Goal: Download file/media

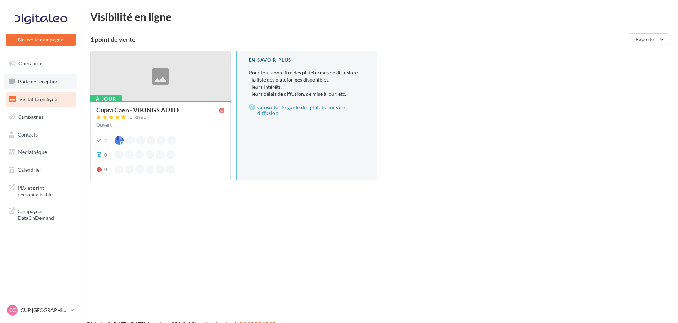
click at [55, 82] on span "Boîte de réception" at bounding box center [38, 81] width 40 height 6
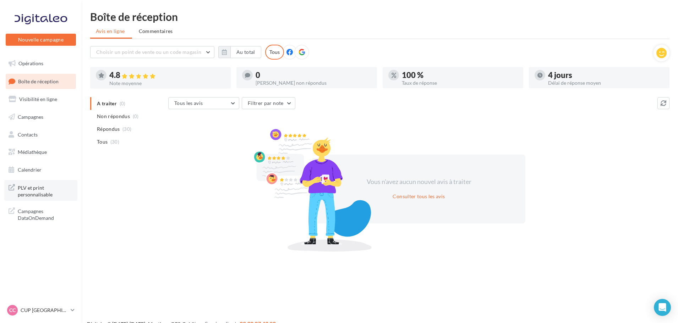
click at [42, 194] on span "PLV et print personnalisable" at bounding box center [45, 190] width 55 height 15
click at [46, 115] on link "Campagnes" at bounding box center [40, 117] width 73 height 15
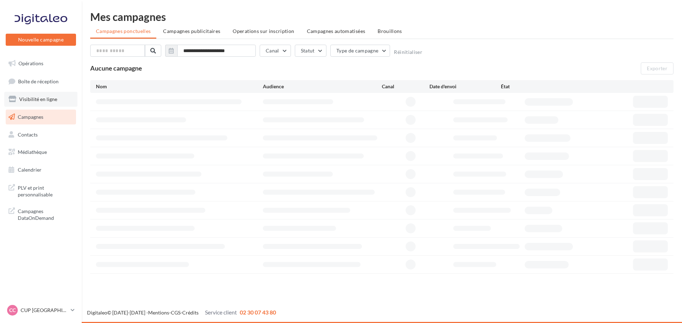
click at [49, 94] on link "Visibilité en ligne" at bounding box center [40, 99] width 73 height 15
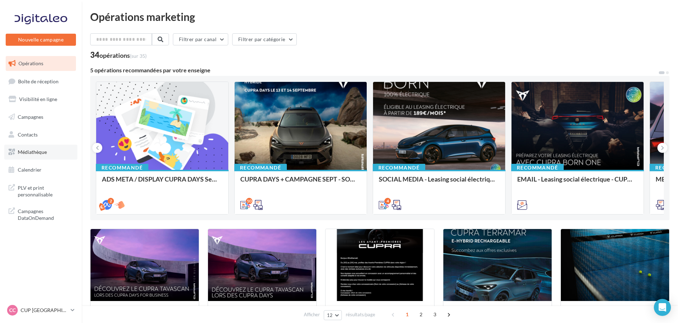
click at [44, 153] on span "Médiathèque" at bounding box center [32, 152] width 29 height 6
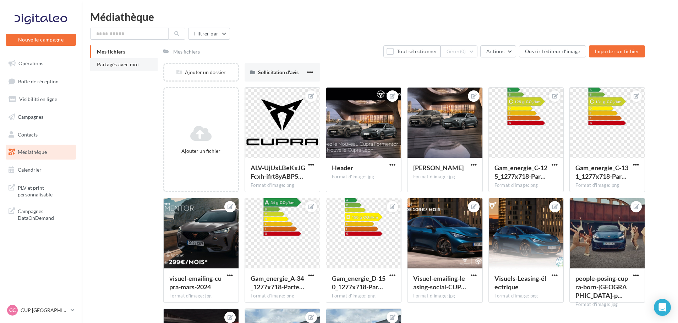
click at [113, 69] on li "Partagés avec moi" at bounding box center [123, 64] width 67 height 13
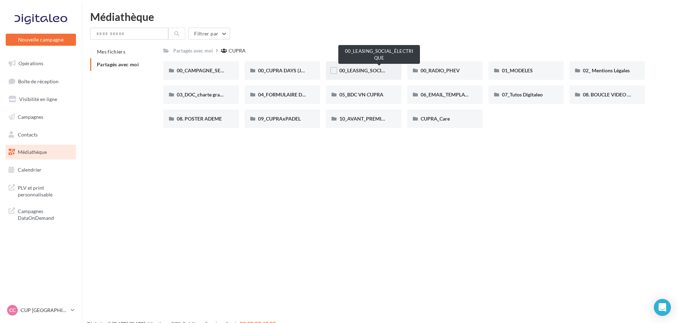
click at [355, 72] on span "00_LEASING_SOCIAL_ÉLECTRIQUE" at bounding box center [378, 70] width 79 height 6
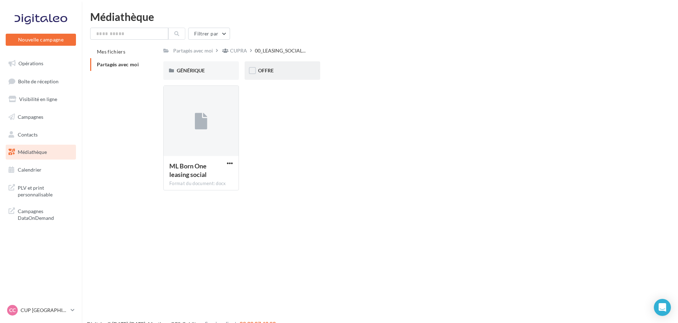
click at [283, 72] on div "OFFRE" at bounding box center [282, 70] width 49 height 7
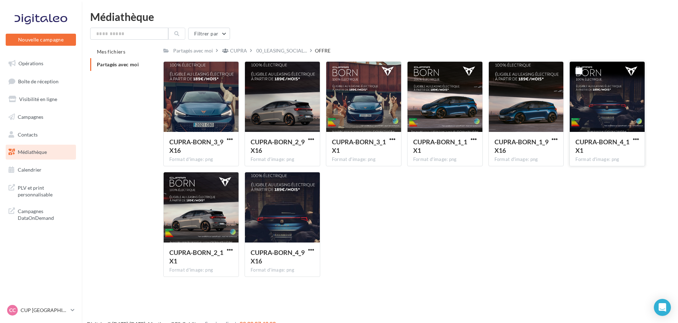
click at [600, 105] on div at bounding box center [607, 97] width 75 height 71
click at [639, 140] on span "button" at bounding box center [636, 139] width 6 height 6
click at [589, 157] on button "Télécharger" at bounding box center [605, 153] width 71 height 18
click at [283, 123] on div at bounding box center [282, 97] width 75 height 71
click at [309, 138] on span "button" at bounding box center [311, 139] width 6 height 6
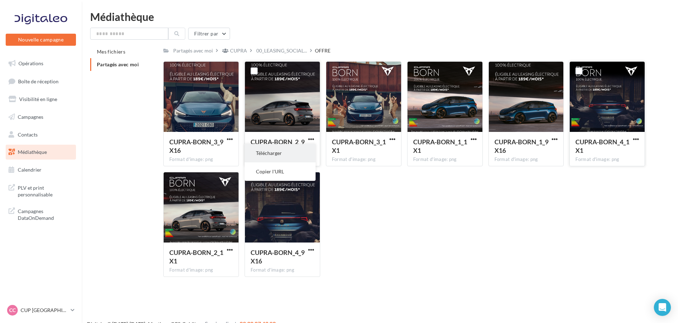
click at [283, 152] on button "Télécharger" at bounding box center [280, 153] width 71 height 18
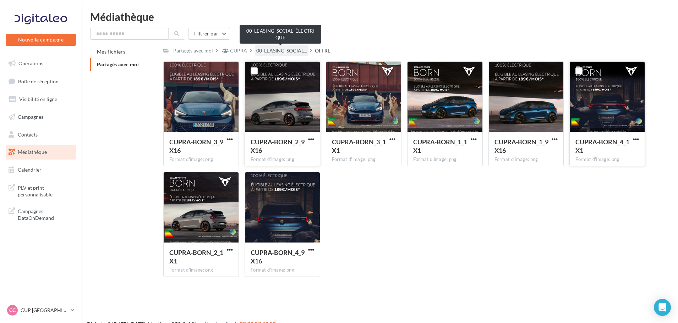
click at [294, 51] on span "00_LEASING_SOCIAL..." at bounding box center [281, 50] width 51 height 7
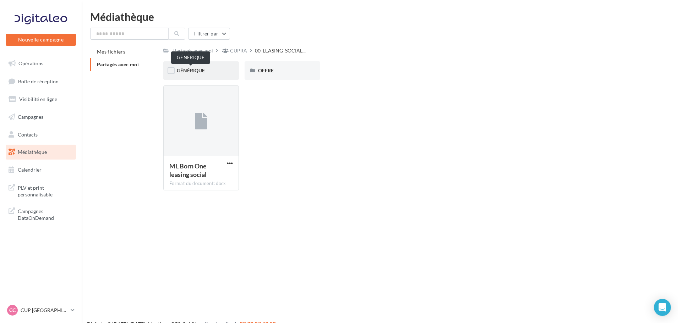
click at [188, 71] on span "GÉNÉRIQUE" at bounding box center [191, 70] width 28 height 6
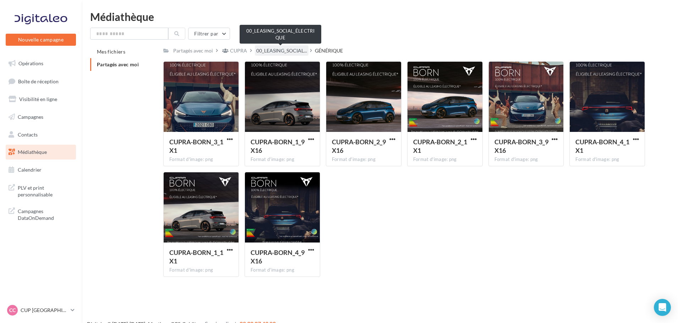
click at [290, 50] on span "00_LEASING_SOCIAL..." at bounding box center [281, 50] width 51 height 7
